Goal: Find specific page/section: Find specific page/section

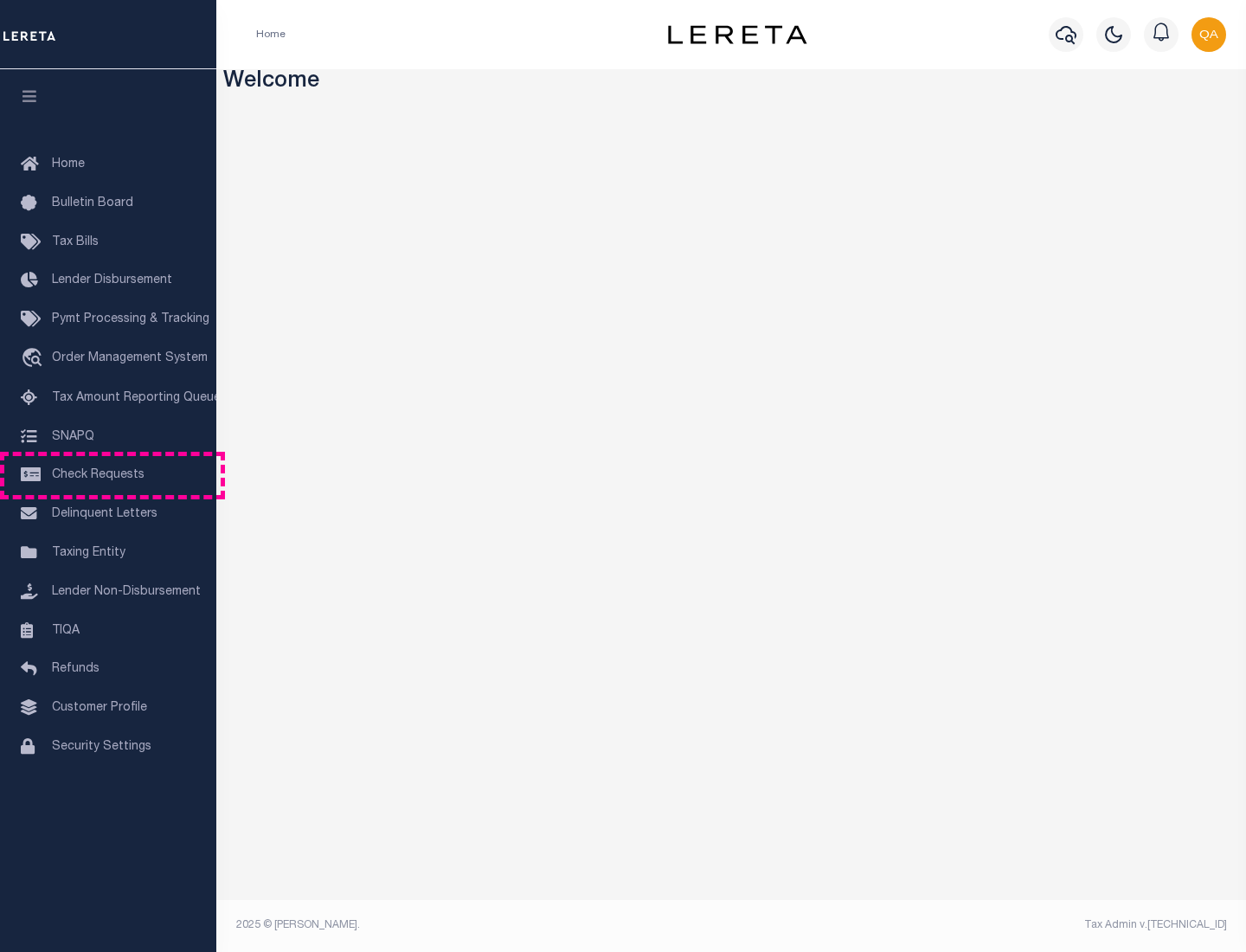
click at [108, 475] on span "Check Requests" at bounding box center [98, 474] width 93 height 12
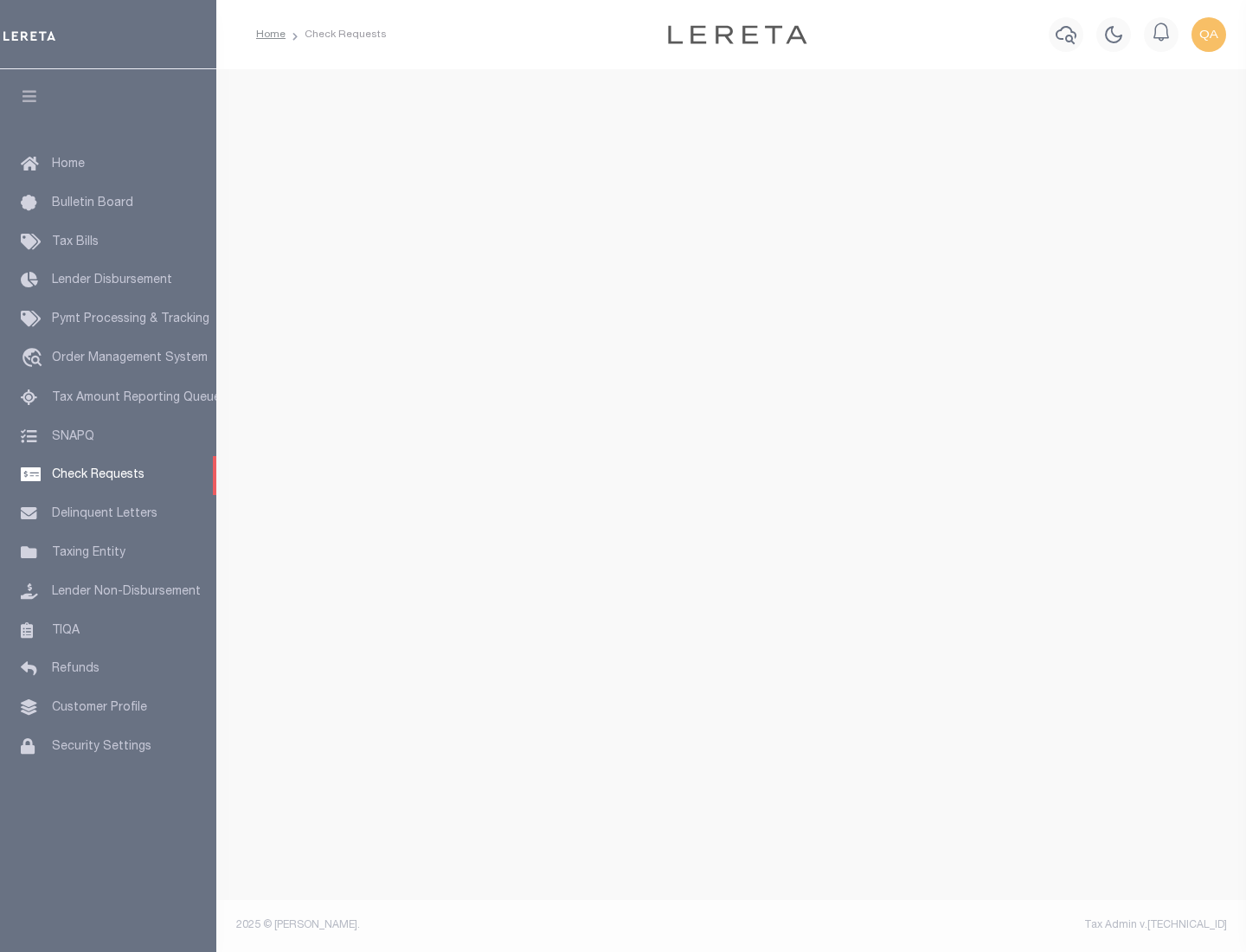
select select "50"
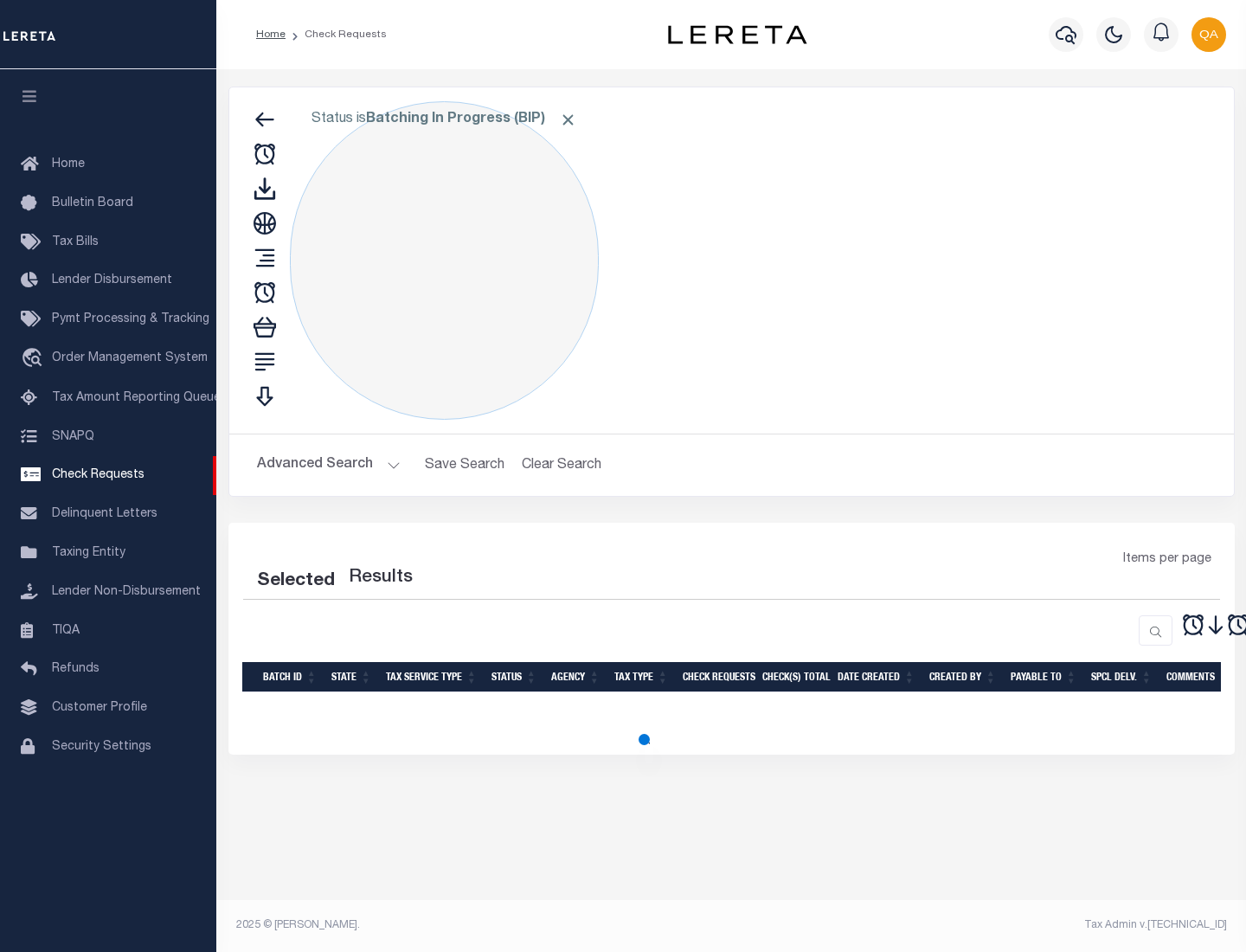
select select "50"
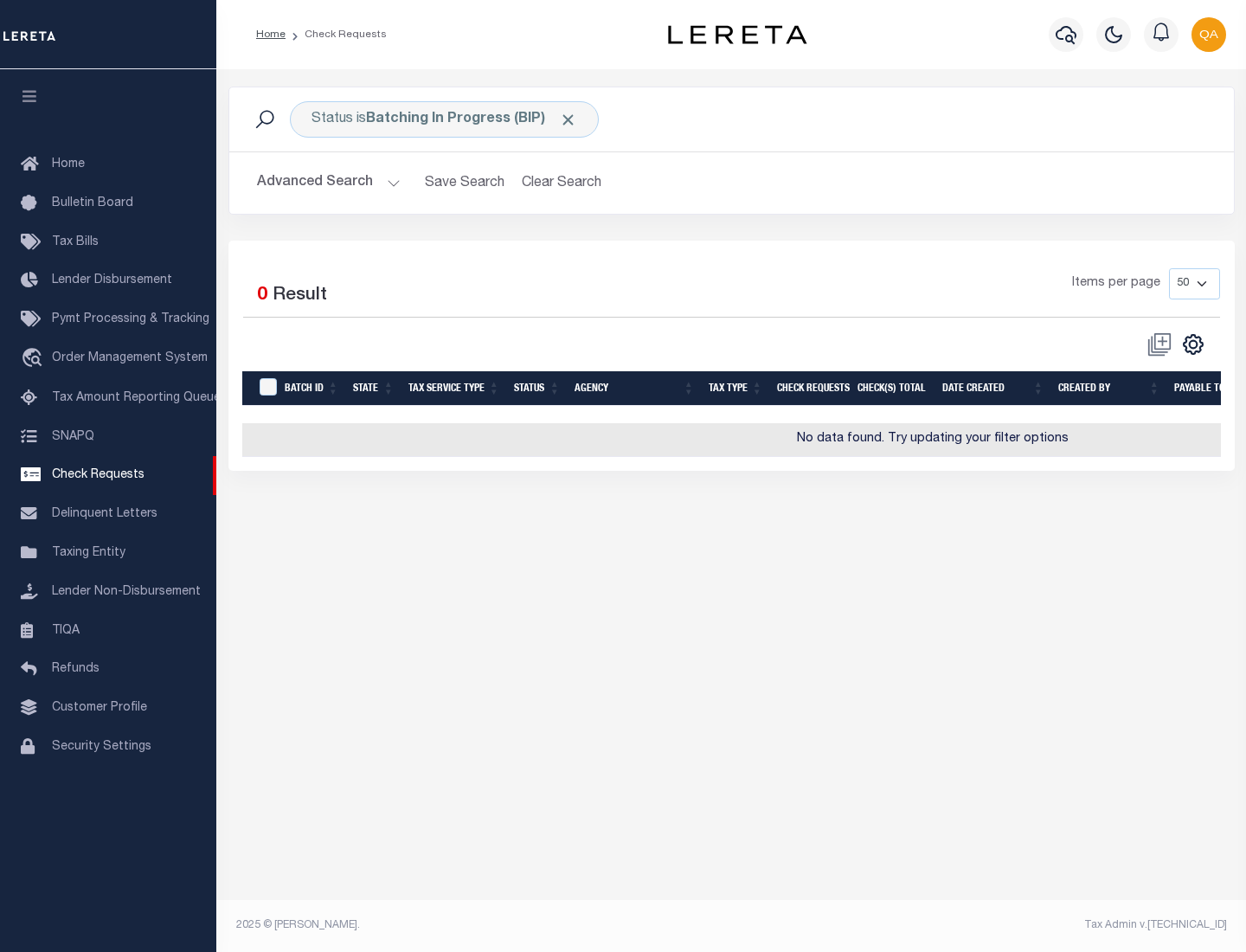
click at [569, 119] on span "Click to Remove" at bounding box center [568, 120] width 18 height 18
